Goal: Transaction & Acquisition: Download file/media

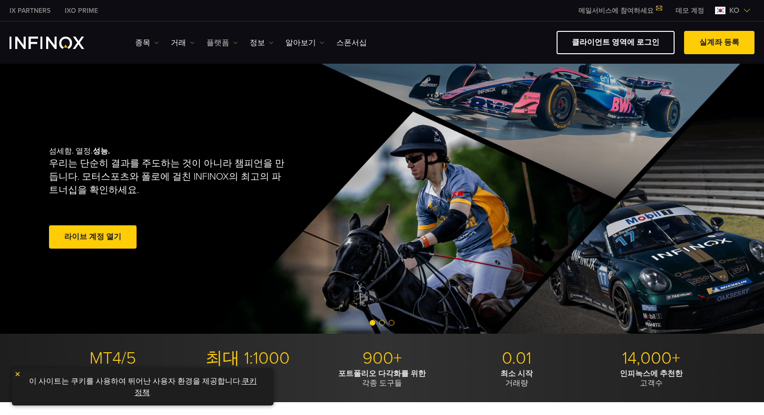
click at [212, 40] on link "플랫폼" at bounding box center [221, 42] width 31 height 11
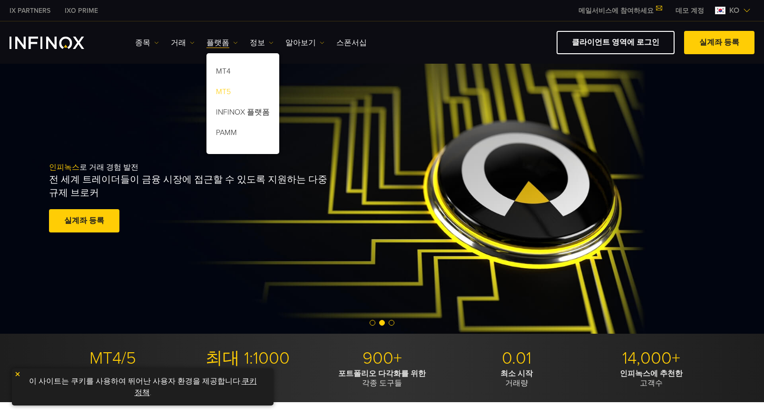
click at [220, 93] on link "MT5" at bounding box center [242, 93] width 73 height 20
click at [223, 73] on link "MT4" at bounding box center [242, 73] width 73 height 20
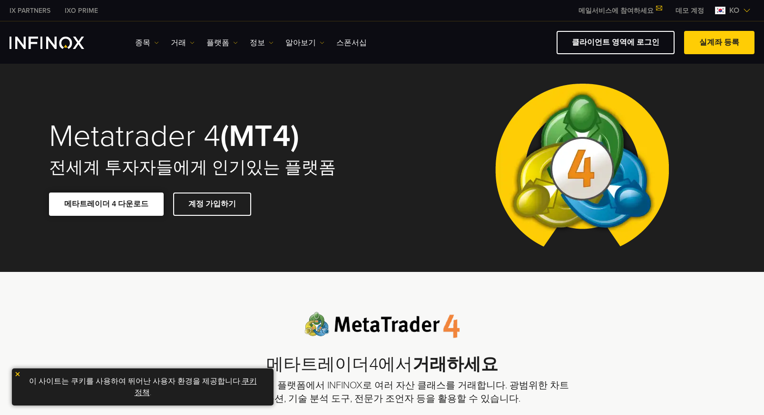
click at [116, 202] on link "메타트레이더 4 다운로드" at bounding box center [106, 204] width 115 height 23
click at [99, 201] on link "메타트레이더 4 다운로드" at bounding box center [106, 204] width 115 height 23
